Goal: Transaction & Acquisition: Download file/media

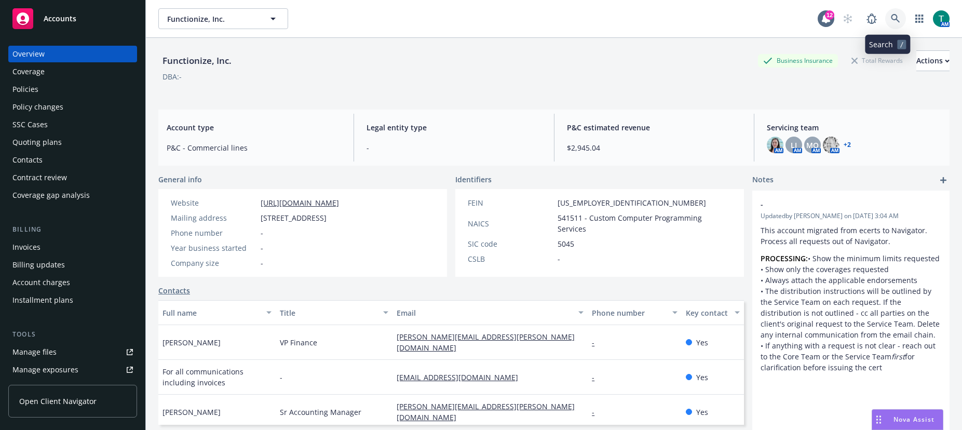
click at [891, 17] on icon at bounding box center [895, 18] width 9 height 9
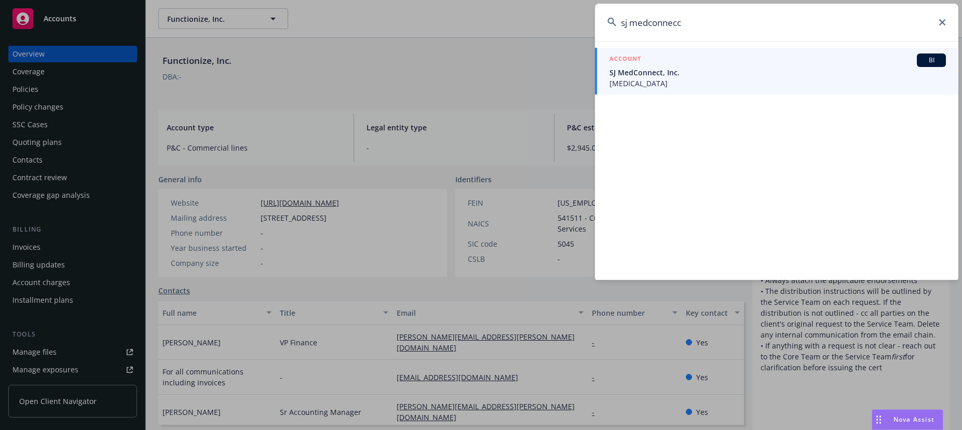
type input "sj medconnecct"
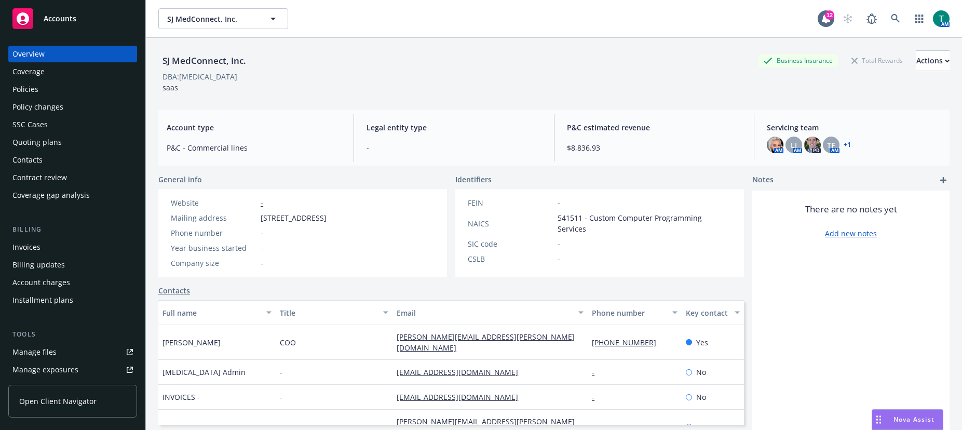
click at [38, 83] on div "Policies" at bounding box center [72, 89] width 120 height 17
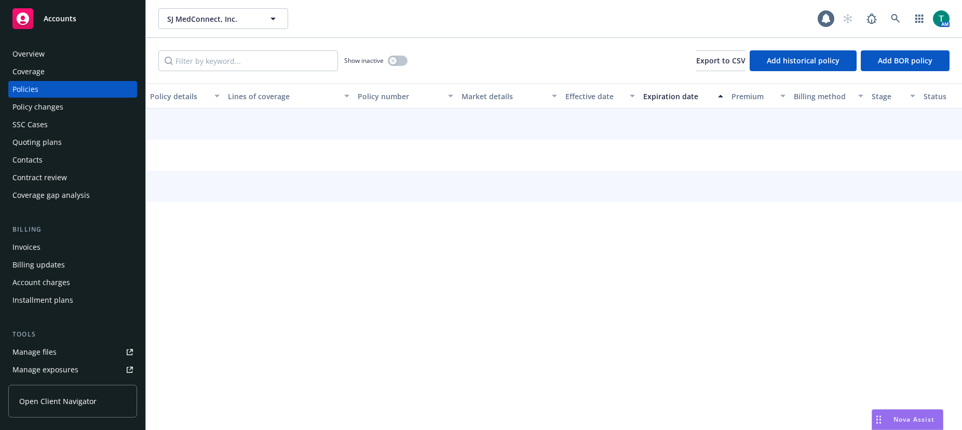
click at [30, 86] on div "Policies" at bounding box center [25, 89] width 26 height 17
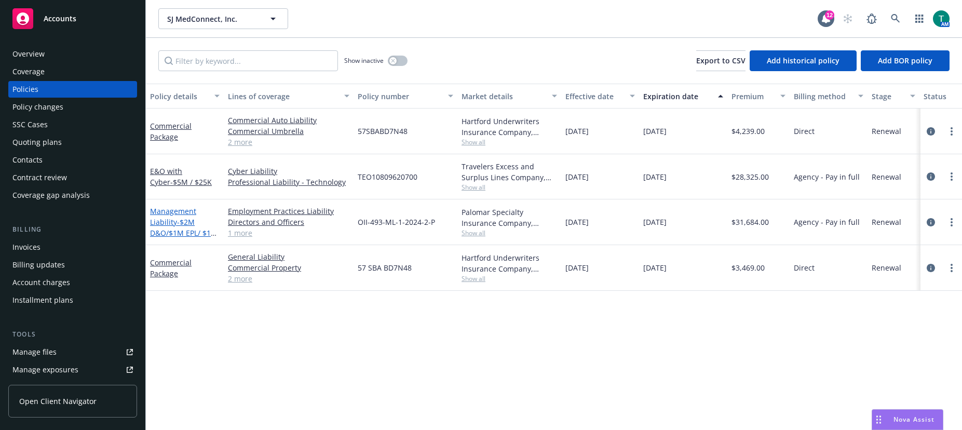
click at [164, 213] on link "Management Liability - $2M D&O/$1M EPL/ $1M FID" at bounding box center [183, 227] width 67 height 43
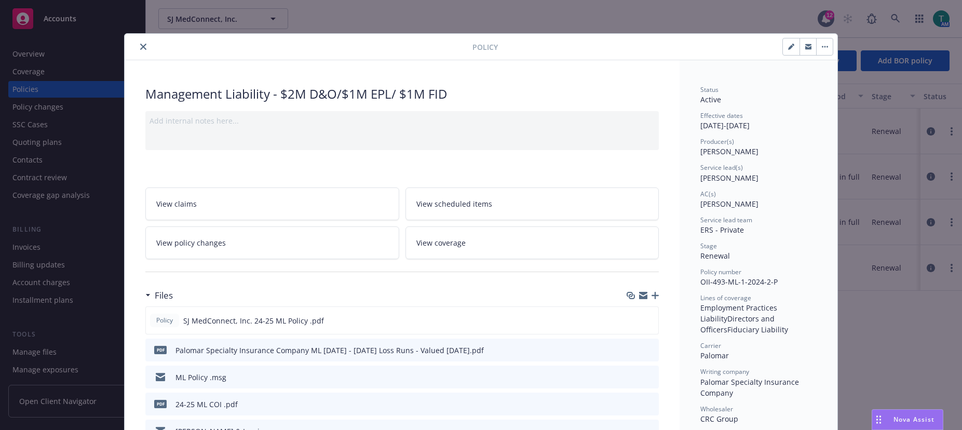
click at [140, 46] on icon "close" at bounding box center [143, 47] width 6 height 6
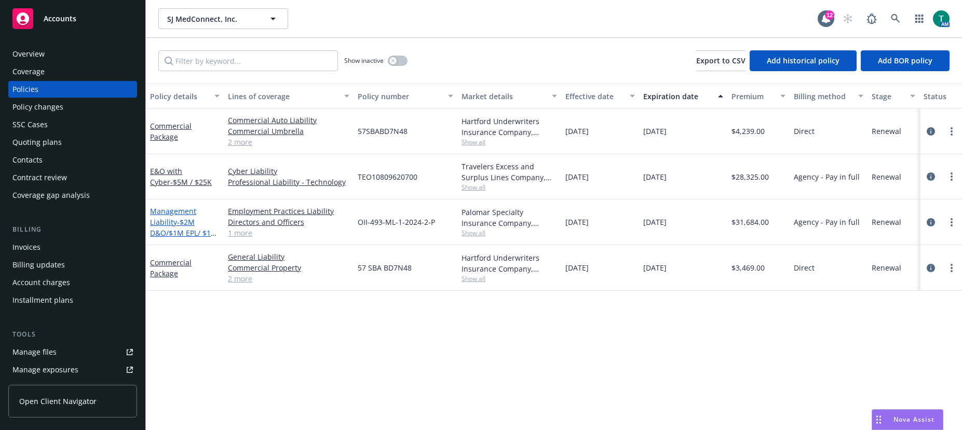
click at [169, 213] on link "Management Liability - $2M D&O/$1M EPL/ $1M FID" at bounding box center [183, 227] width 67 height 43
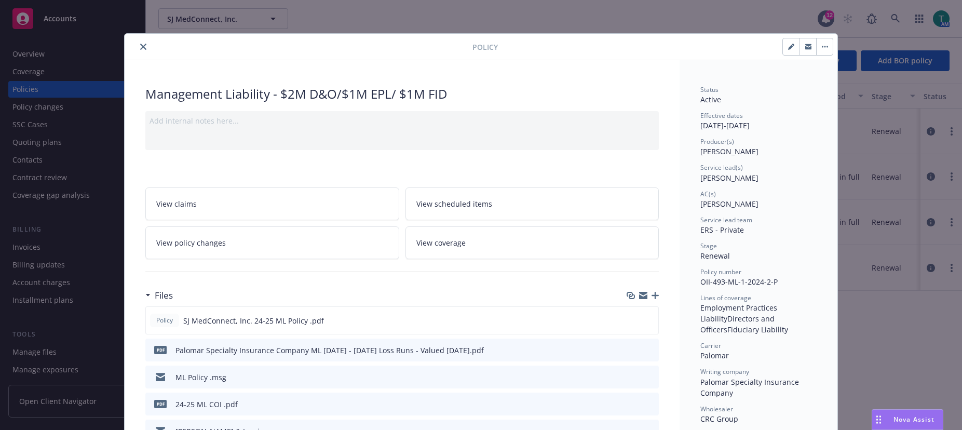
scroll to position [31, 0]
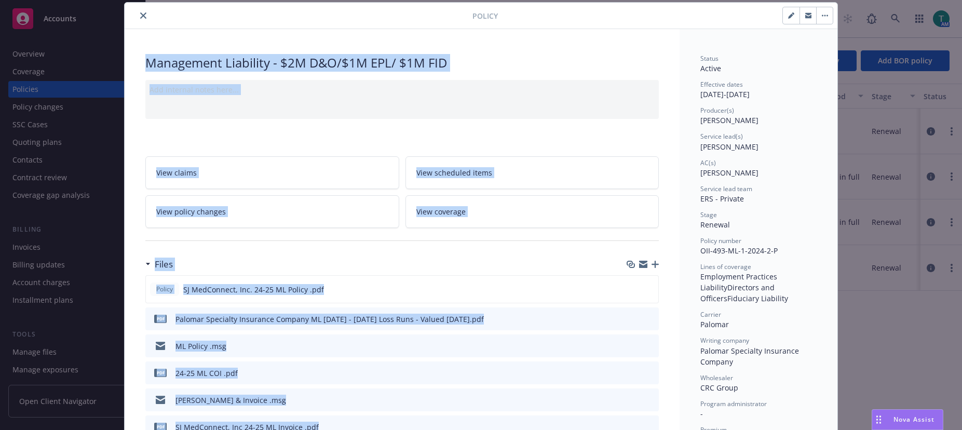
drag, startPoint x: 579, startPoint y: 12, endPoint x: 682, endPoint y: 60, distance: 112.6
click at [138, 19] on button "close" at bounding box center [143, 15] width 12 height 12
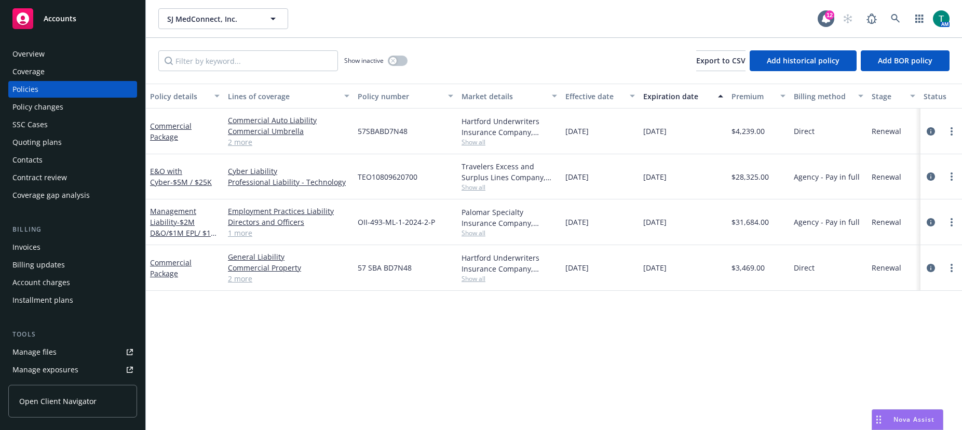
drag, startPoint x: 102, startPoint y: 37, endPoint x: 112, endPoint y: 46, distance: 13.6
click at [102, 37] on div "Overview Coverage Policies Policy changes SSC Cases Quoting plans Contacts Cont…" at bounding box center [72, 231] width 145 height 397
click at [176, 210] on link "Management Liability - $2M D&O/$1M EPL/ $1M FID" at bounding box center [183, 227] width 67 height 43
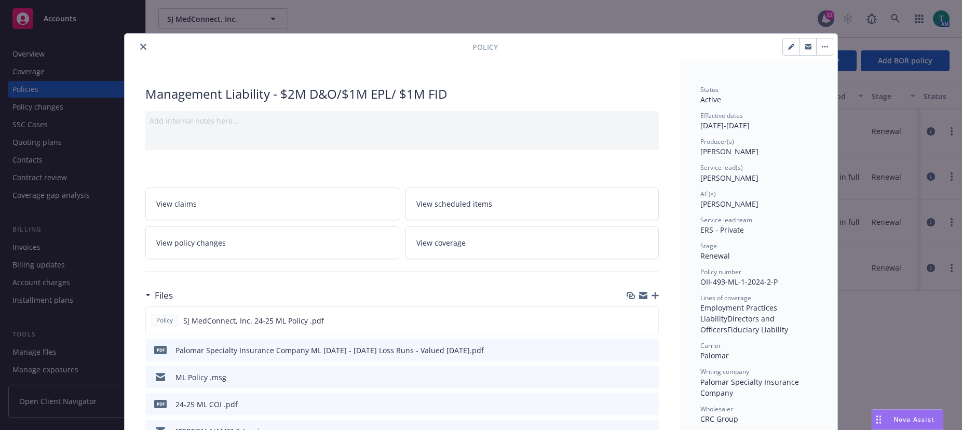
scroll to position [31, 0]
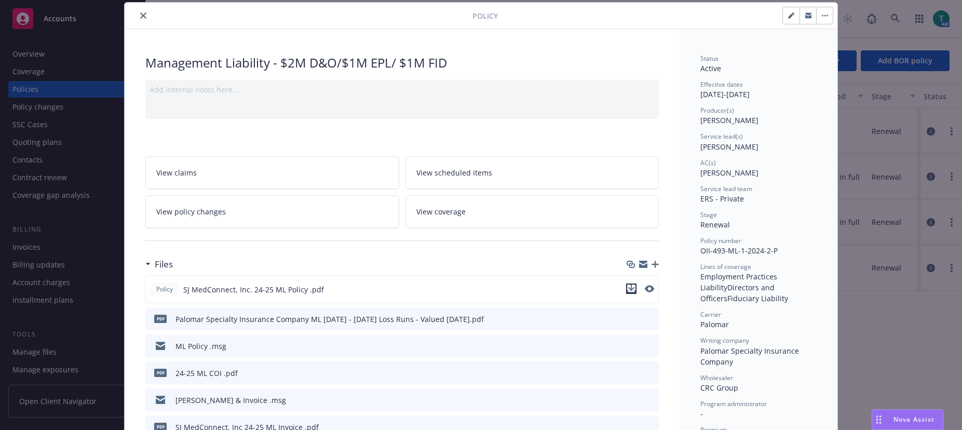
click at [627, 290] on icon "download file" at bounding box center [631, 288] width 8 height 8
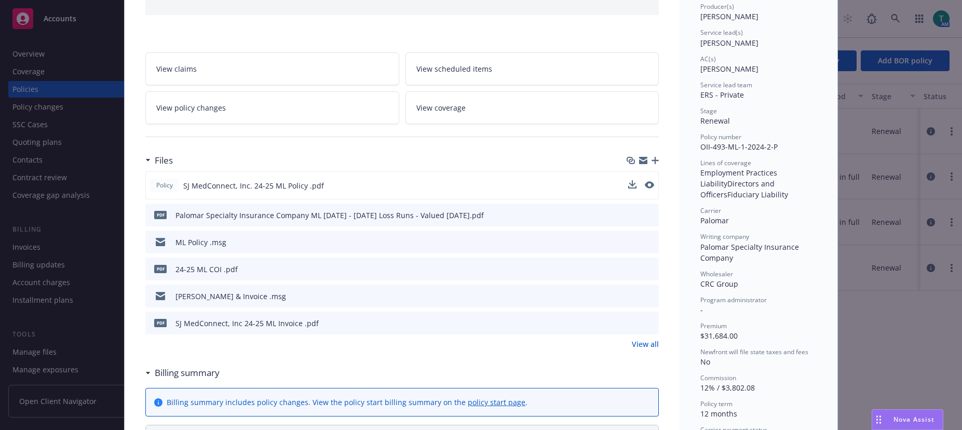
scroll to position [0, 0]
